Goal: Transaction & Acquisition: Purchase product/service

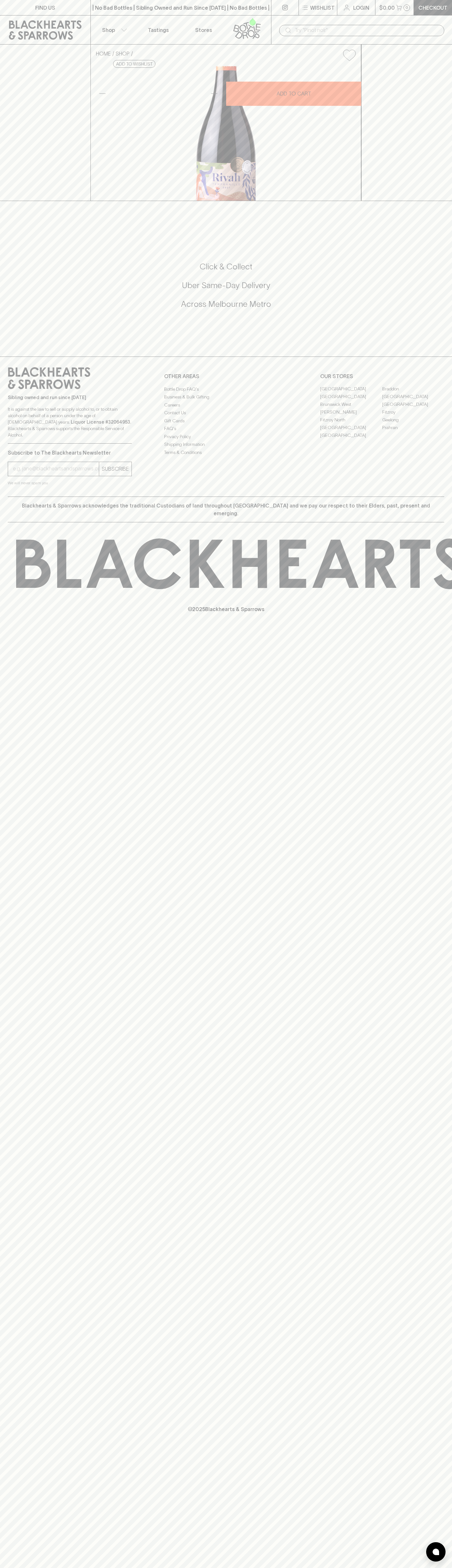
click at [63, 22] on icon at bounding box center [45, 30] width 81 height 19
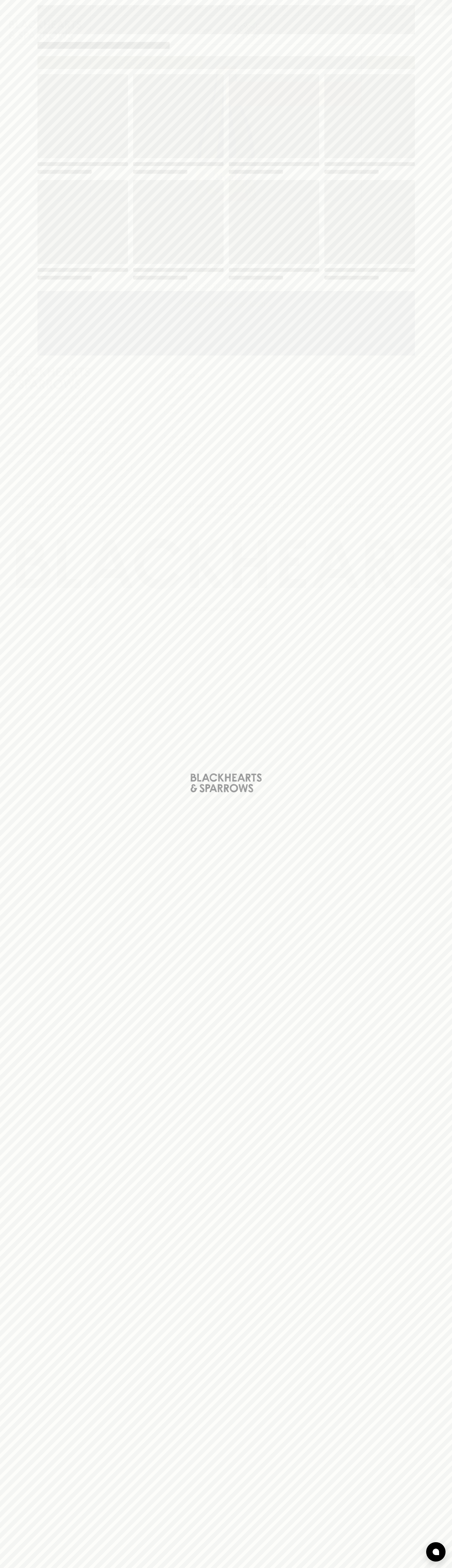
click at [426, 1375] on div "Loading" at bounding box center [226, 784] width 452 height 1568
click at [316, 1567] on html "FIND US | No Bad Bottles | Sibling Owned and Run Since 2006 | No Bad Bottles | …" at bounding box center [226, 784] width 452 height 1568
click at [21, 7] on div "Loading" at bounding box center [226, 784] width 452 height 1568
